Goal: Task Accomplishment & Management: Complete application form

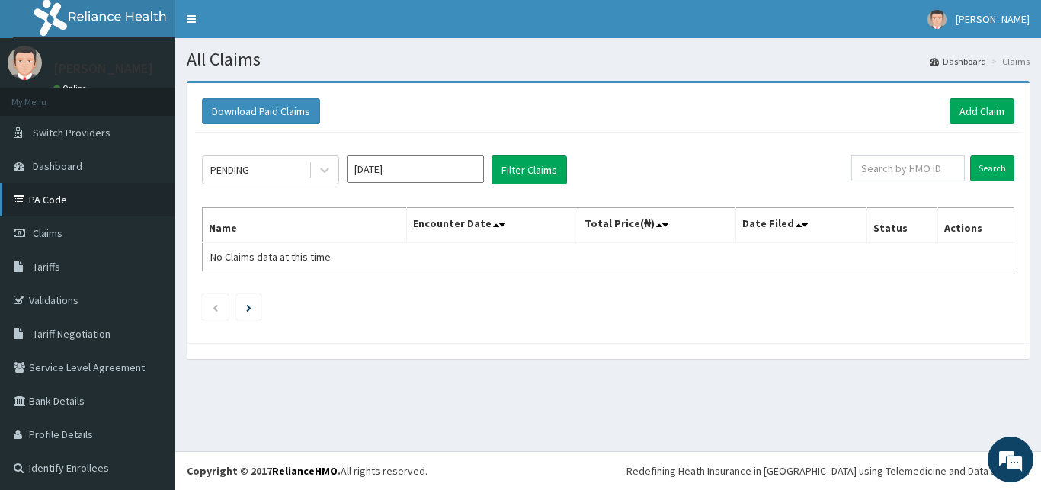
click at [52, 197] on link "PA Code" at bounding box center [87, 200] width 175 height 34
click at [969, 118] on link "Add Claim" at bounding box center [982, 111] width 65 height 26
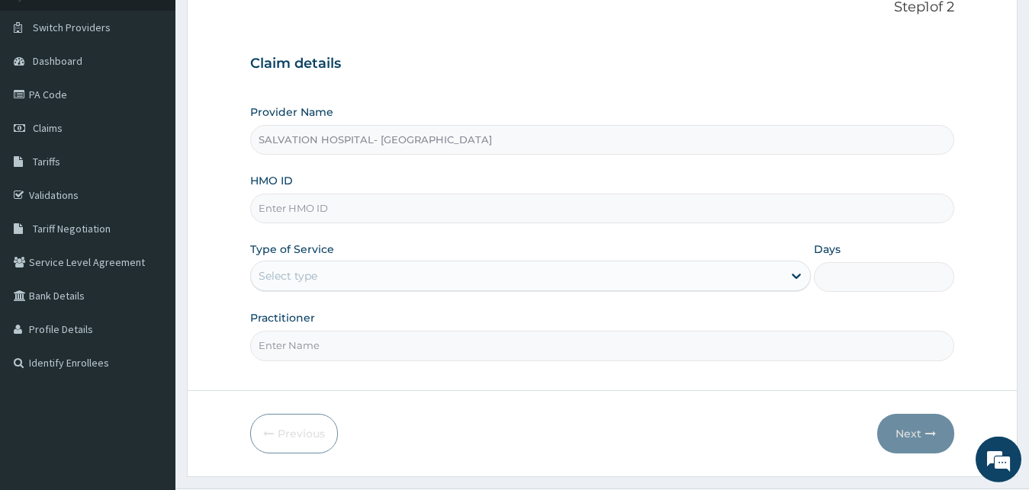
scroll to position [140, 0]
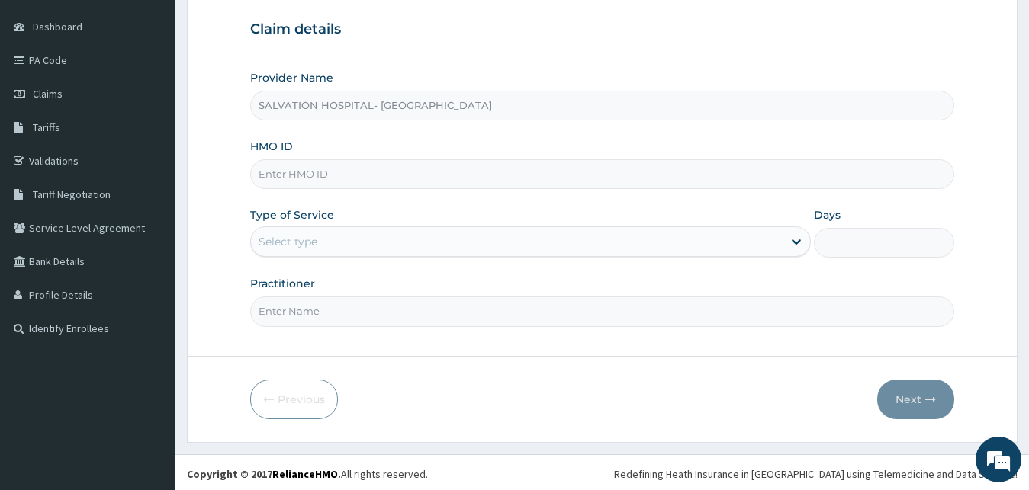
click at [696, 173] on input "HMO ID" at bounding box center [602, 174] width 704 height 30
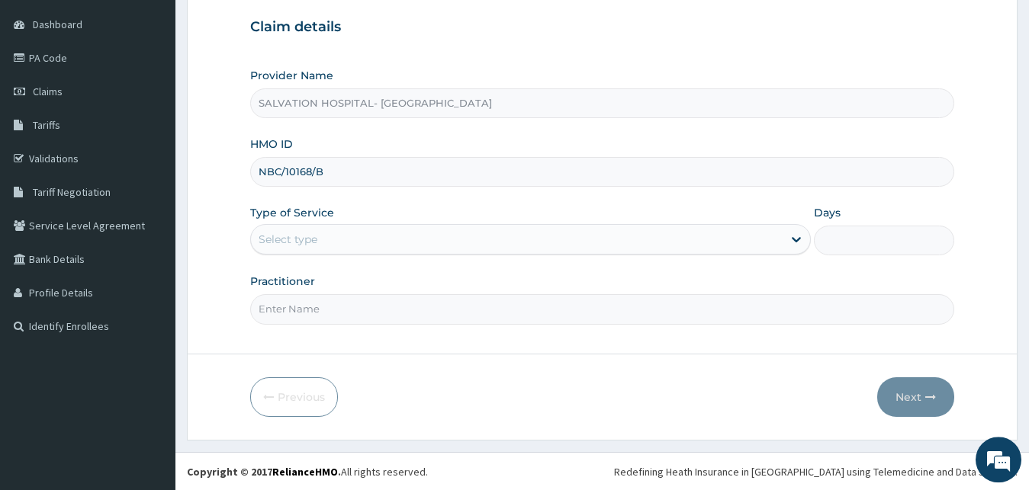
scroll to position [143, 0]
type input "NBC/10168/B"
click at [710, 242] on div "Select type" at bounding box center [517, 238] width 532 height 24
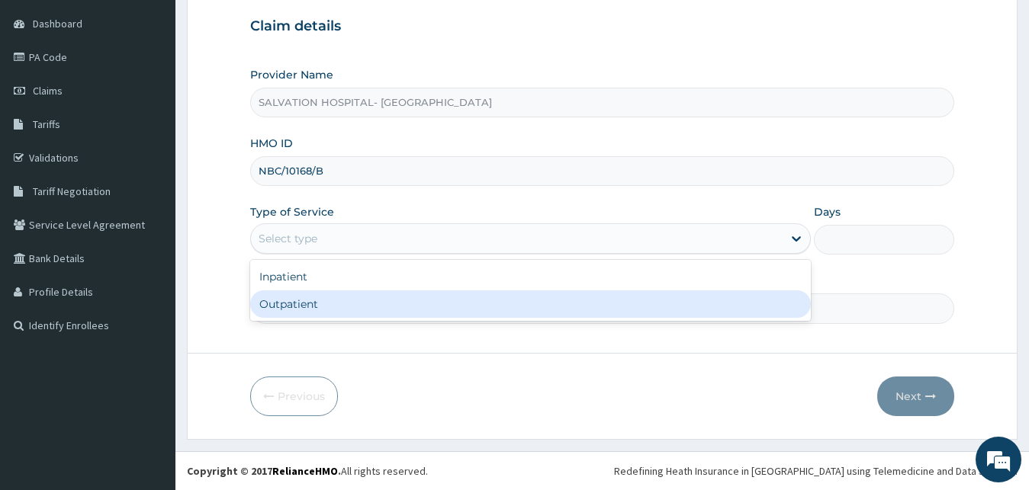
click at [663, 301] on div "Outpatient" at bounding box center [530, 303] width 561 height 27
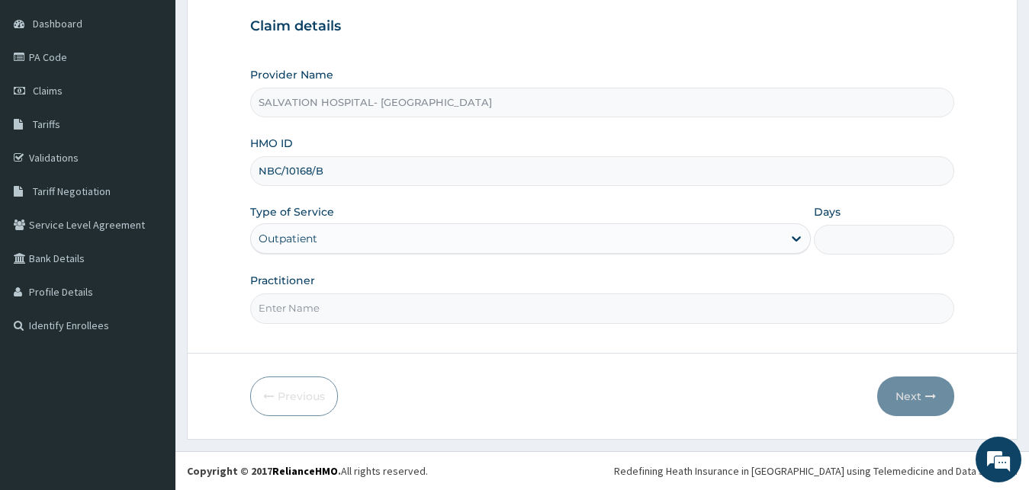
type input "1"
click at [654, 313] on input "Practitioner" at bounding box center [602, 309] width 704 height 30
type input "DR. EDACHE"
click at [936, 398] on button "Next" at bounding box center [915, 397] width 77 height 40
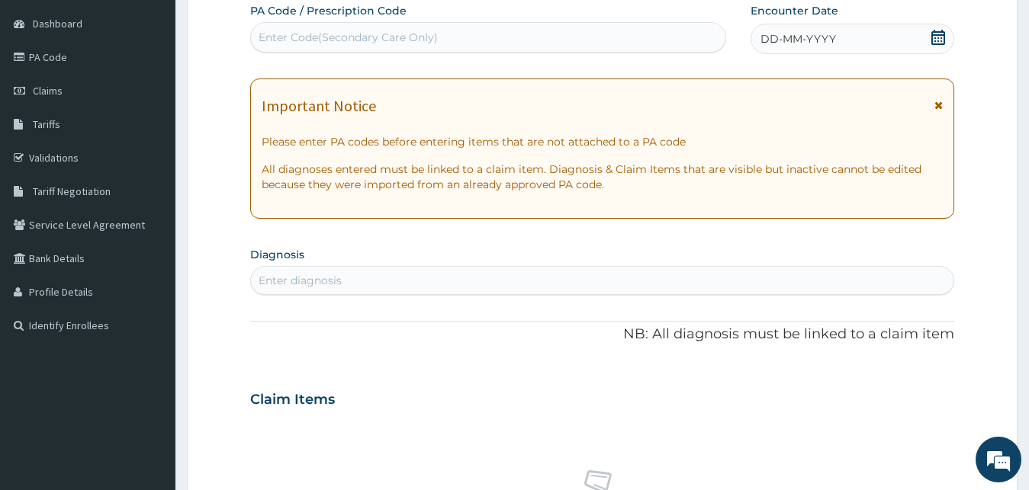
click at [629, 22] on div "PA Code / Prescription Code Enter Code(Secondary Care Only)" at bounding box center [488, 28] width 476 height 50
click at [627, 42] on div "Enter Code(Secondary Care Only)" at bounding box center [488, 37] width 474 height 24
paste input "PA/824404"
type input "PA/824404"
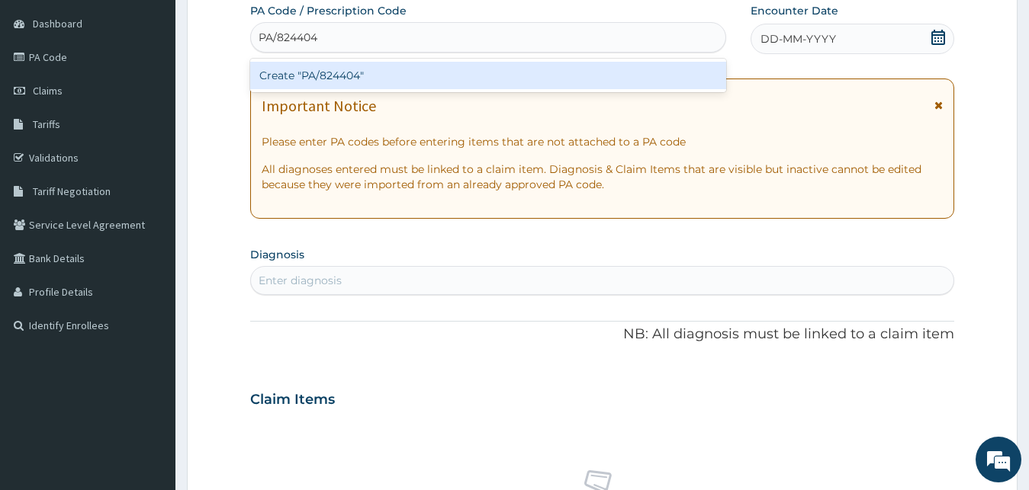
click at [611, 75] on div "Create "PA/824404"" at bounding box center [488, 75] width 476 height 27
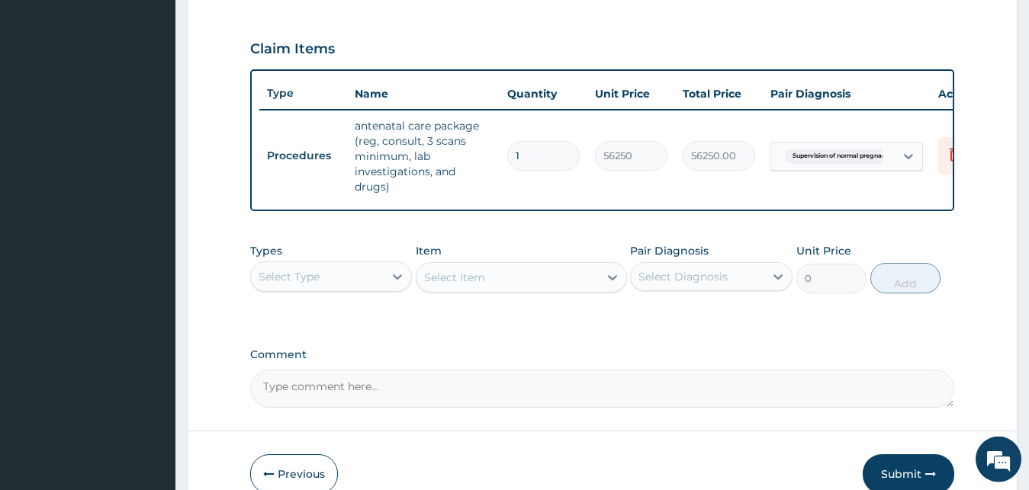
scroll to position [538, 0]
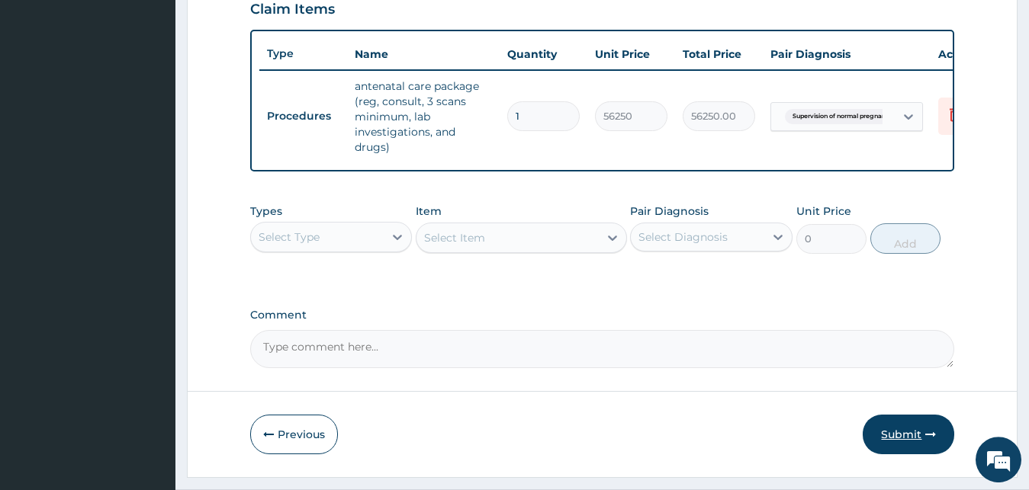
click at [899, 453] on button "Submit" at bounding box center [907, 435] width 91 height 40
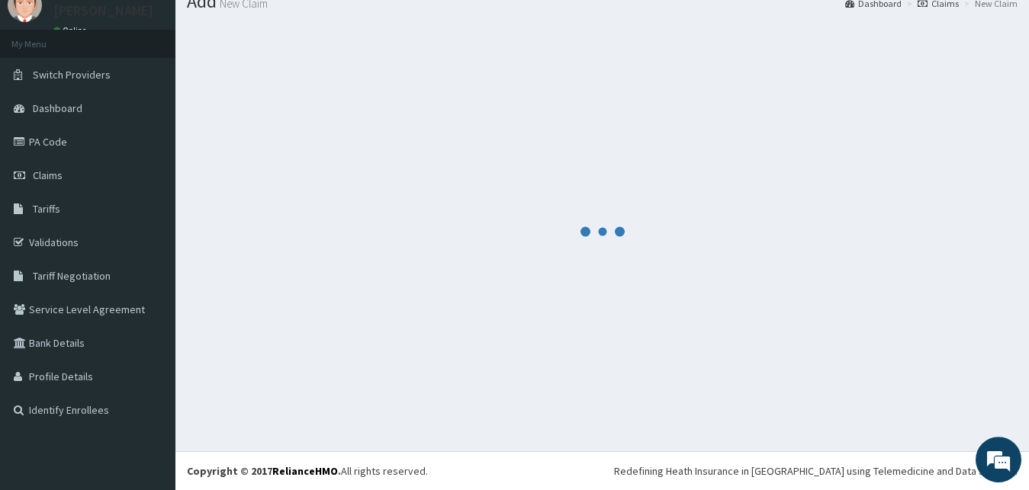
scroll to position [58, 0]
